Goal: Check status: Check status

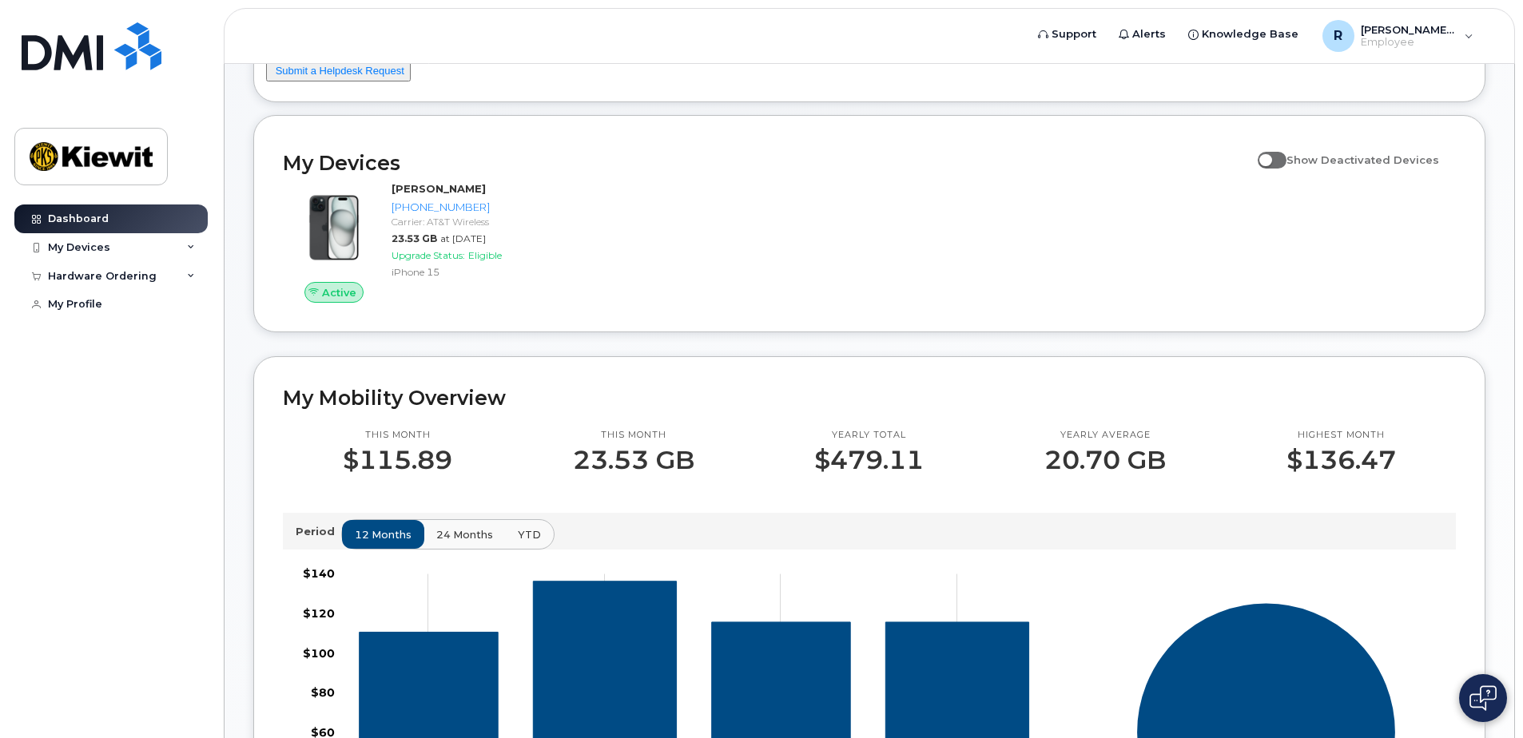
scroll to position [160, 0]
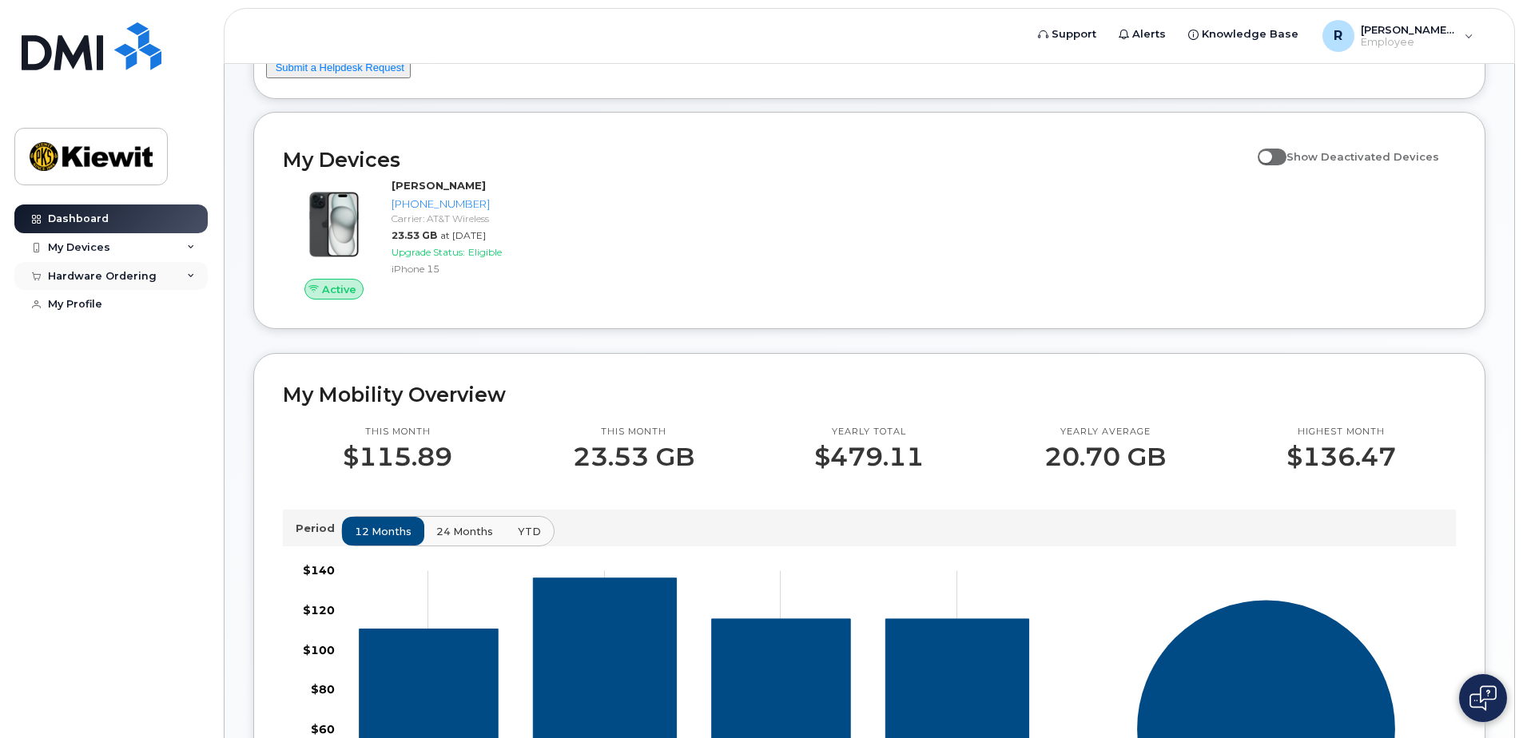
click at [116, 283] on div "Hardware Ordering" at bounding box center [110, 276] width 193 height 29
click at [93, 308] on div "My Orders" at bounding box center [84, 305] width 58 height 14
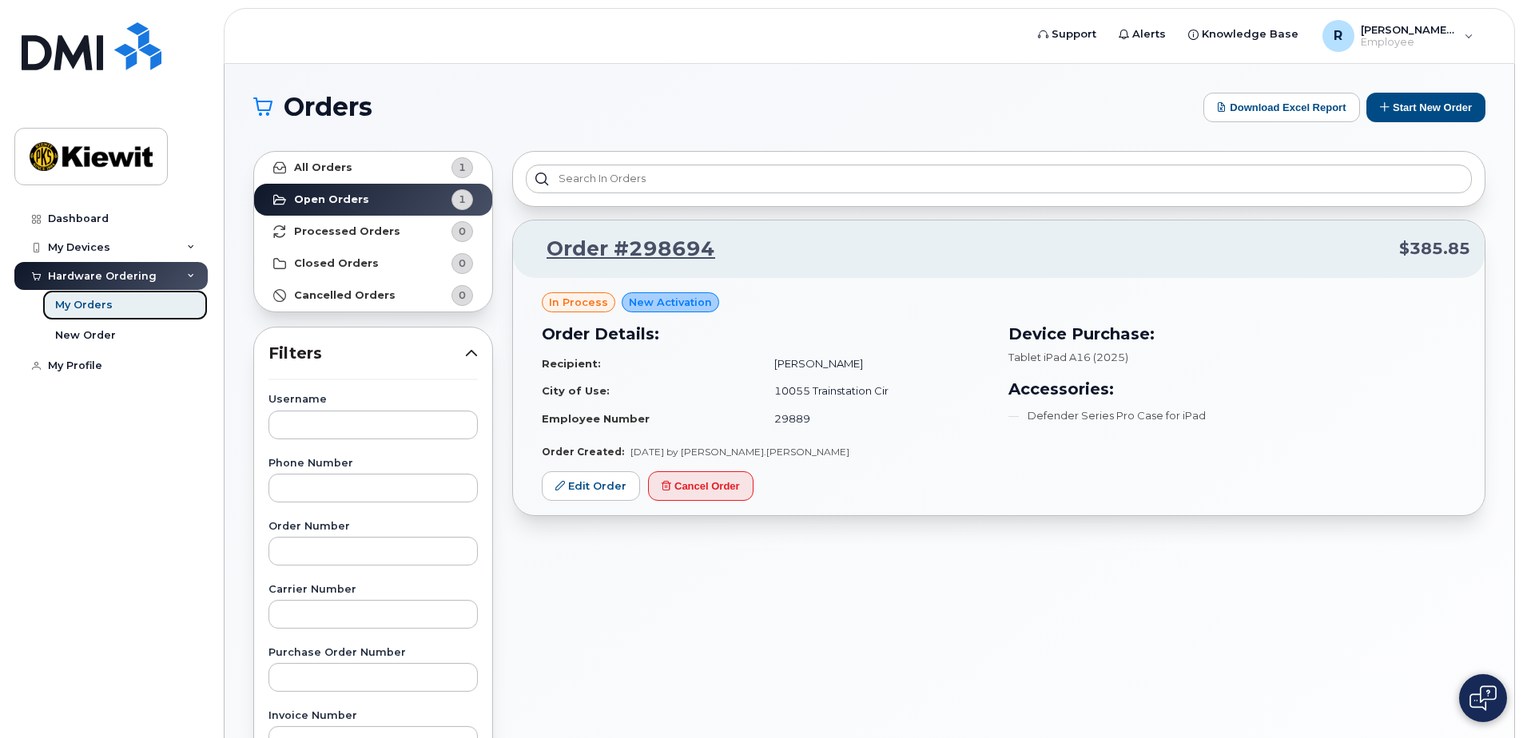
click at [91, 307] on div "My Orders" at bounding box center [84, 305] width 58 height 14
click at [613, 244] on link "Order #298694" at bounding box center [621, 249] width 188 height 29
